Goal: Task Accomplishment & Management: Manage account settings

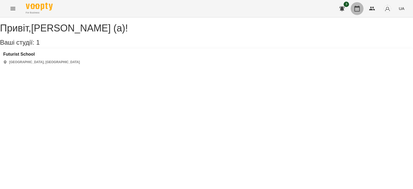
click at [358, 9] on icon "button" at bounding box center [356, 8] width 6 height 6
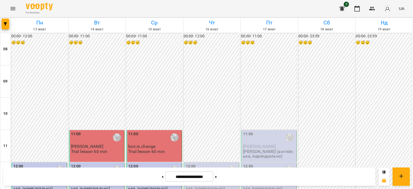
scroll to position [242, 0]
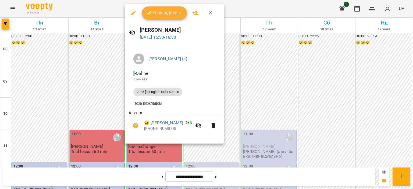
click at [174, 10] on span "Урок відбувся" at bounding box center [164, 13] width 37 height 6
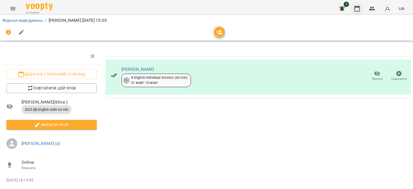
click at [359, 9] on icon "button" at bounding box center [356, 9] width 5 height 6
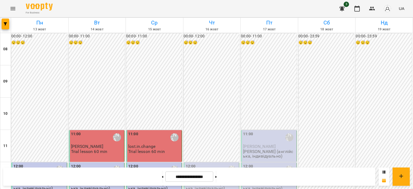
scroll to position [269, 0]
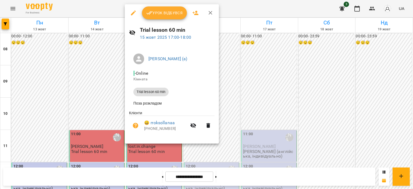
click at [168, 16] on button "Урок відбувся" at bounding box center [164, 12] width 45 height 13
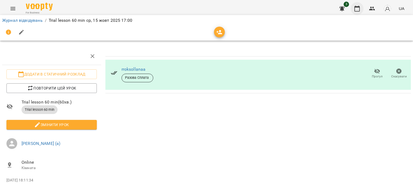
click at [358, 11] on icon "button" at bounding box center [356, 9] width 5 height 6
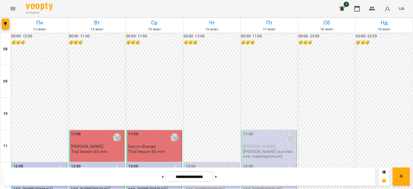
scroll to position [111, 0]
